Goal: Browse casually

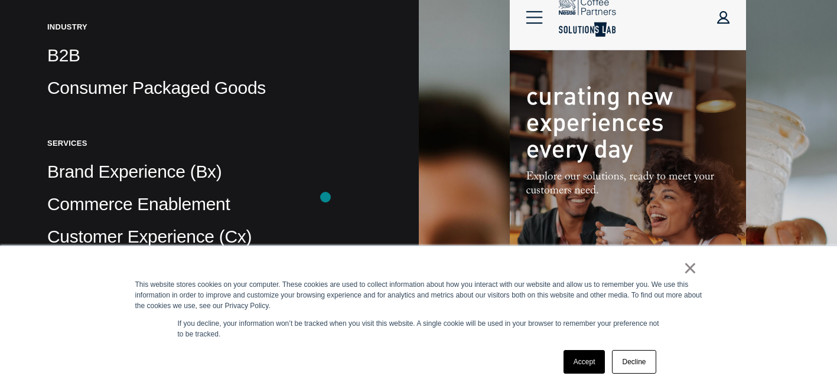
scroll to position [411, 0]
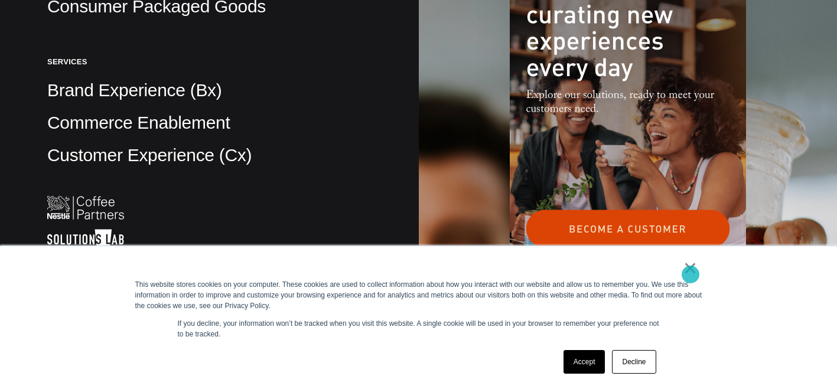
click at [691, 274] on link "×" at bounding box center [691, 268] width 14 height 11
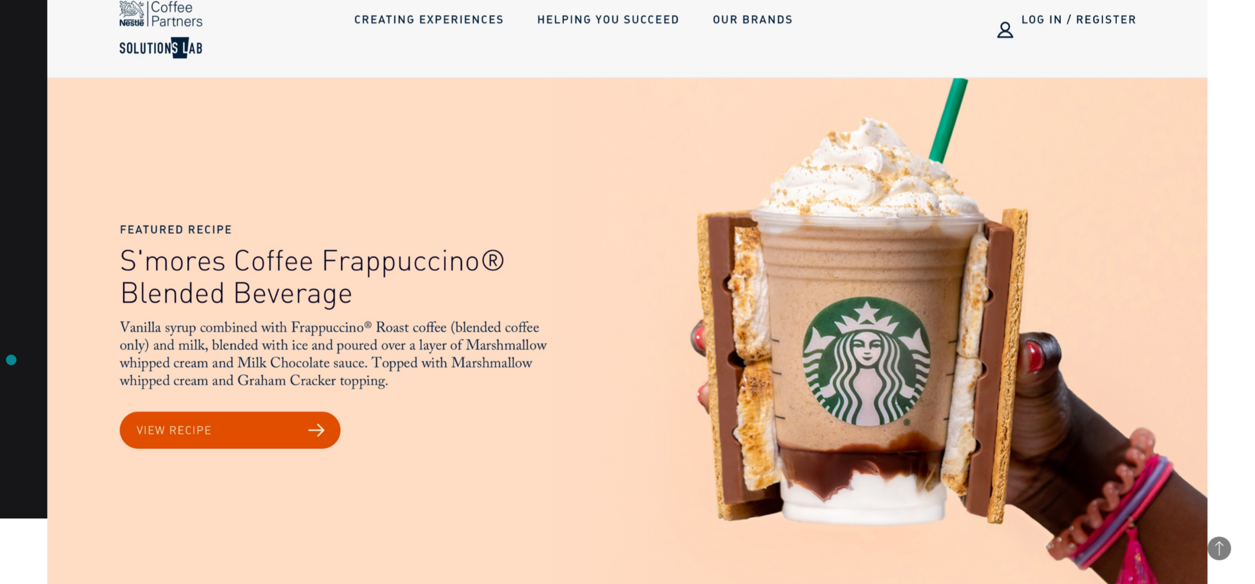
scroll to position [1429, 0]
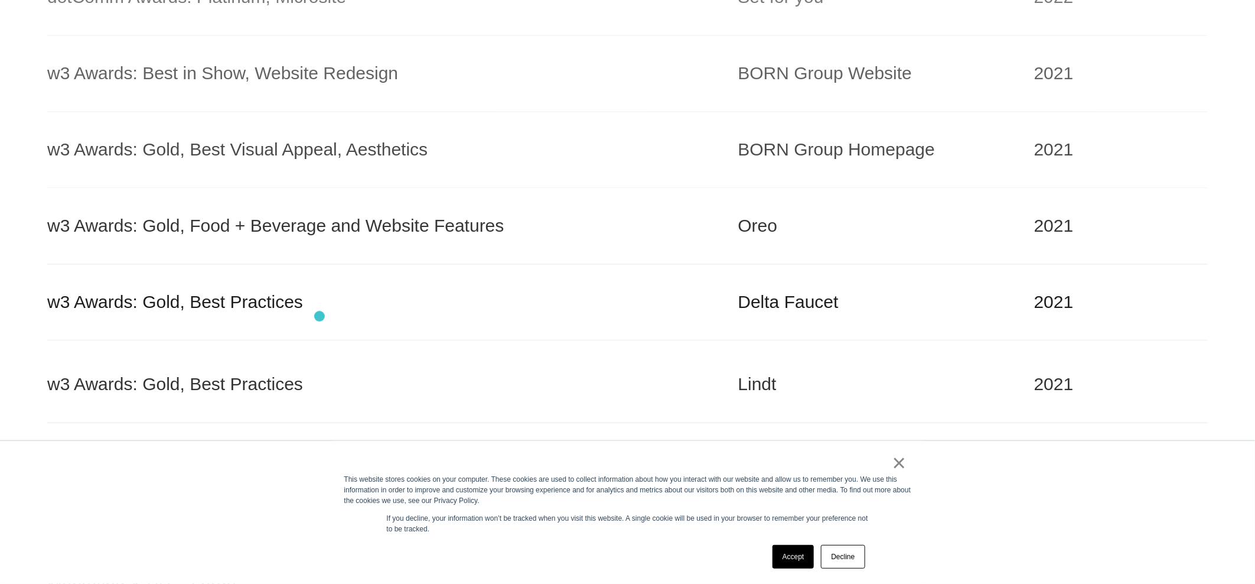
scroll to position [1092, 0]
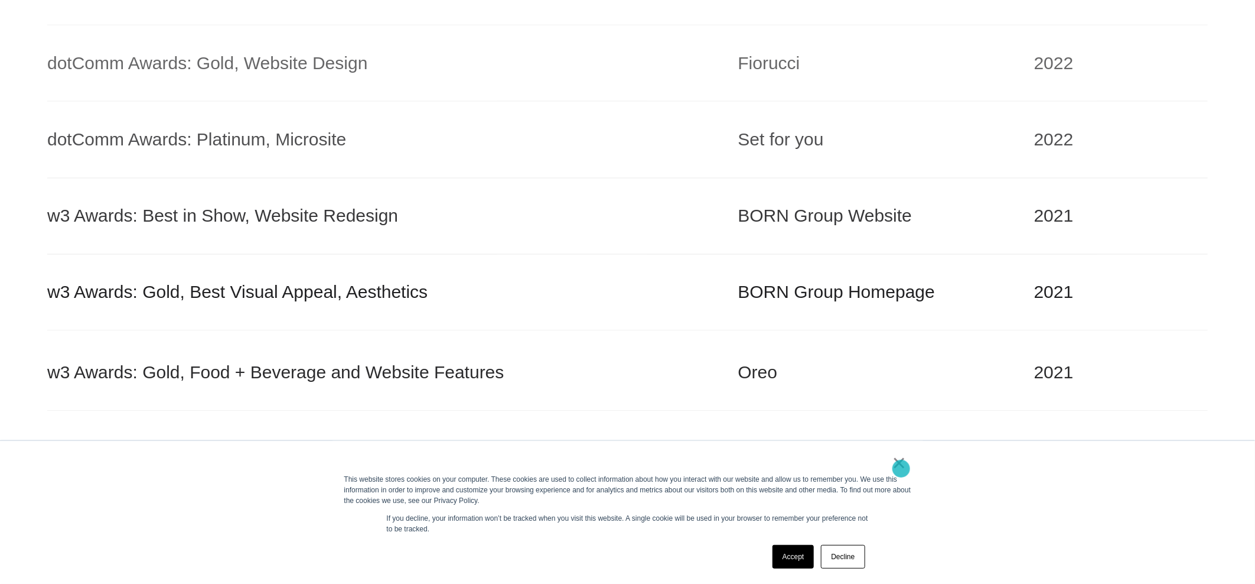
click at [902, 468] on link "×" at bounding box center [900, 462] width 14 height 11
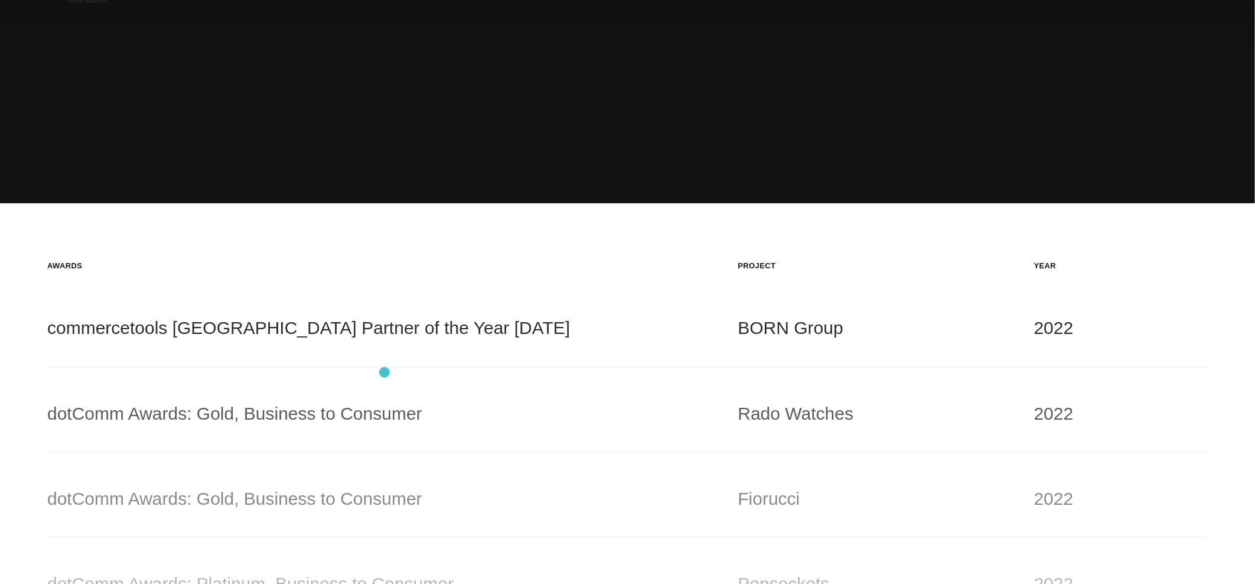
scroll to position [0, 0]
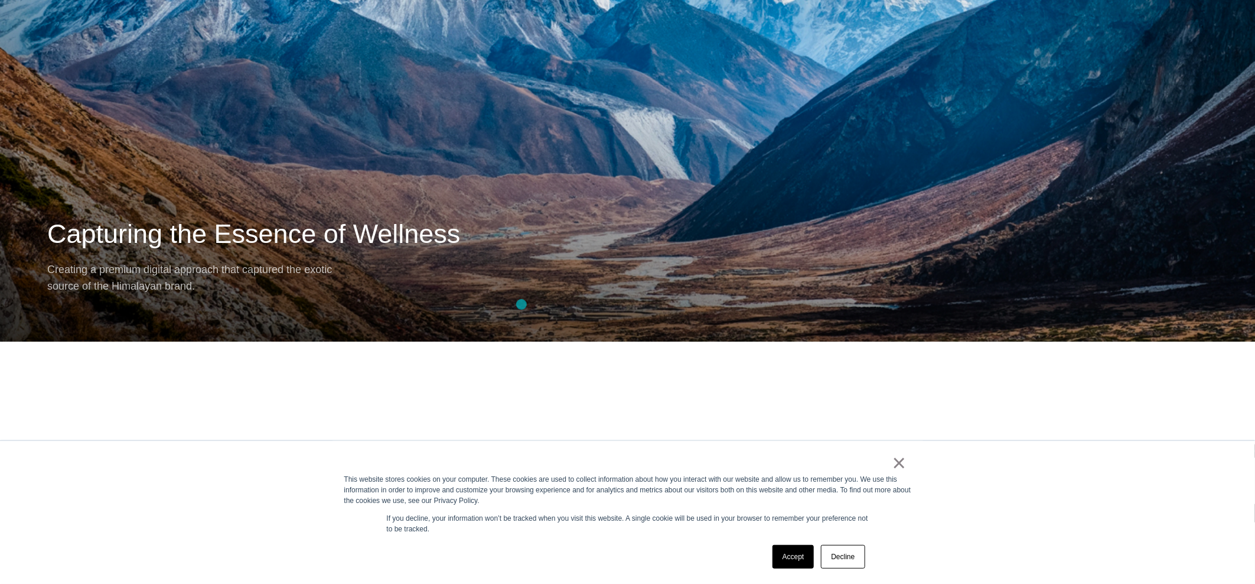
scroll to position [13229, 0]
